Goal: Transaction & Acquisition: Purchase product/service

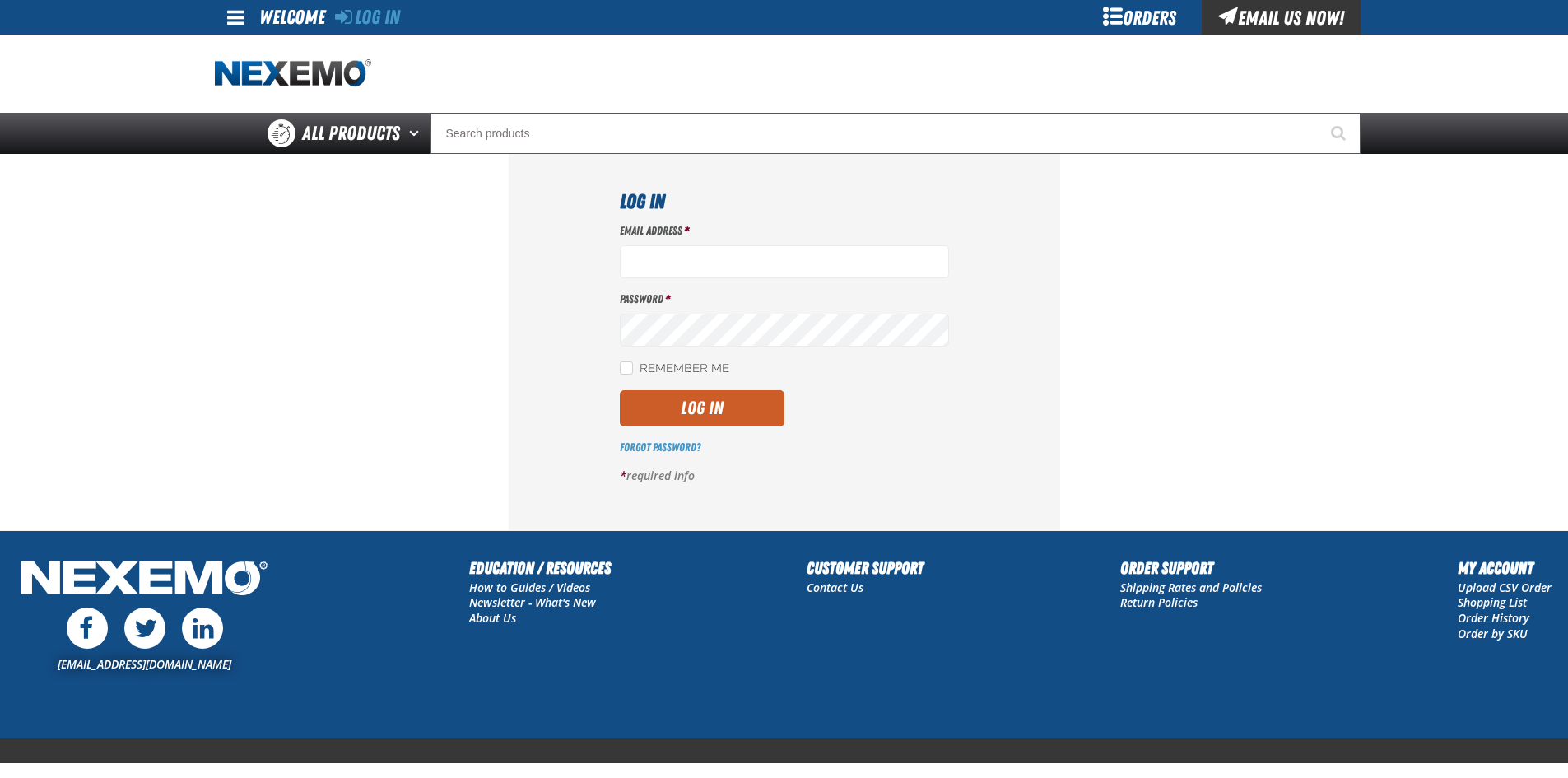
type input "mlugari@crowntoyotascion.com"
click at [633, 366] on label "Remember Me" at bounding box center [674, 369] width 110 height 16
click at [633, 366] on input "Remember Me" at bounding box center [626, 367] width 13 height 13
checkbox input "true"
click at [725, 417] on button "Log In" at bounding box center [702, 408] width 164 height 37
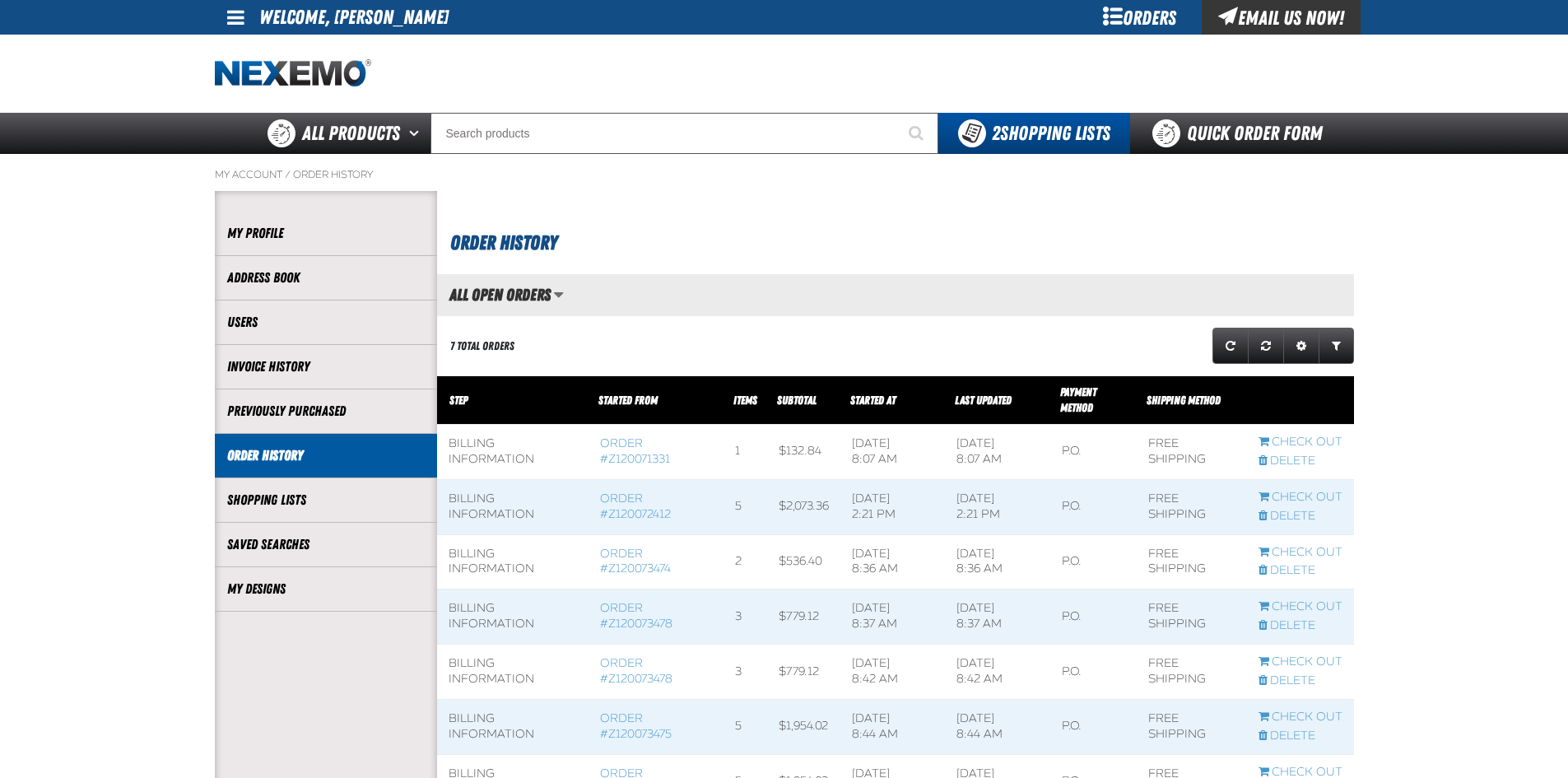
scroll to position [1, 1]
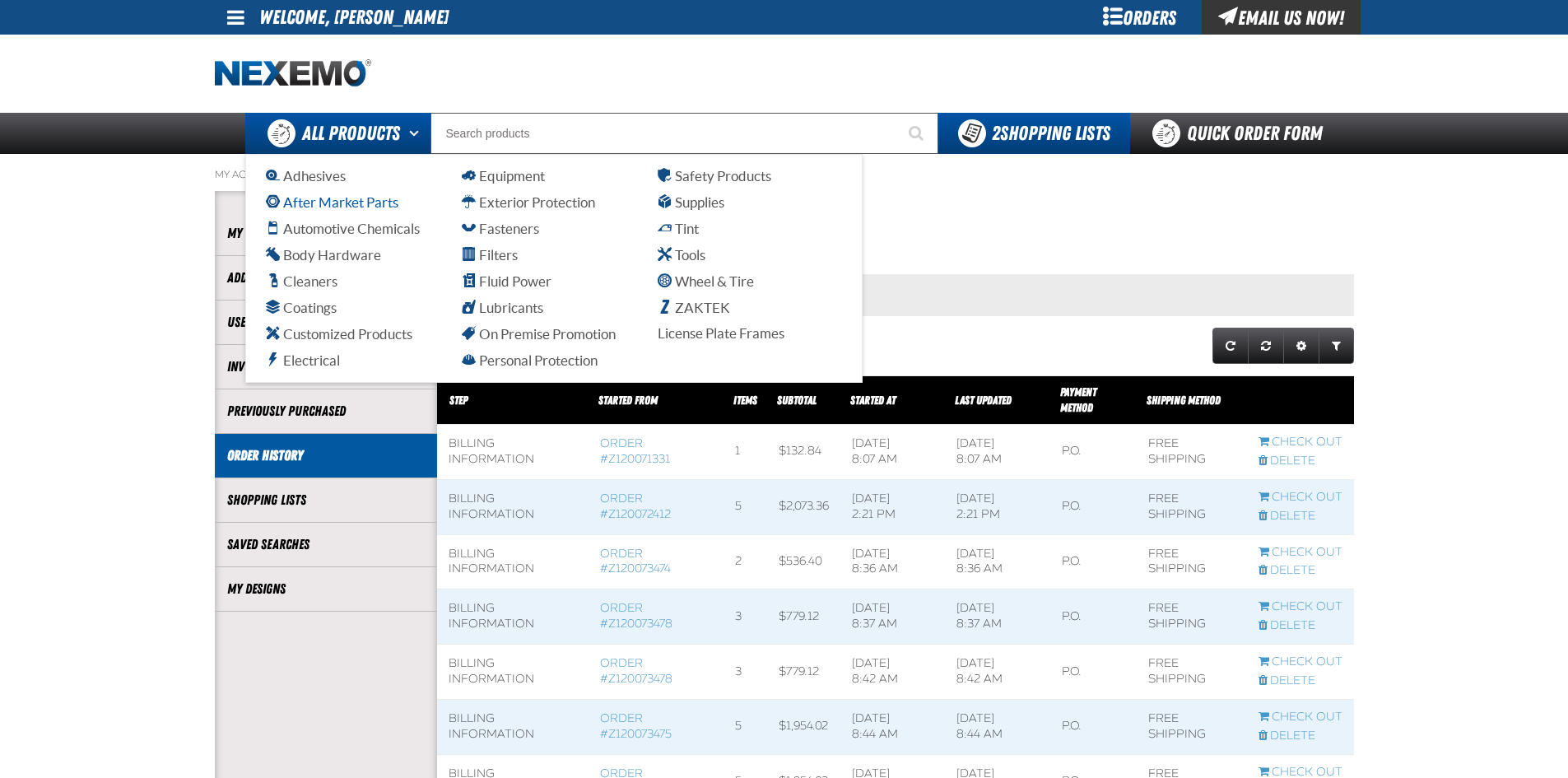
click at [321, 204] on span "After Market Parts" at bounding box center [332, 202] width 133 height 16
